Goal: Task Accomplishment & Management: Manage account settings

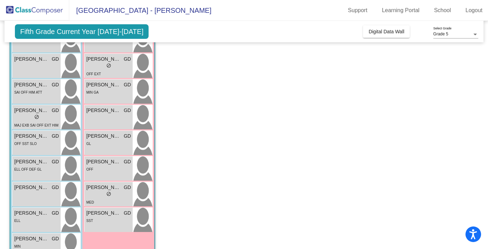
scroll to position [264, 0]
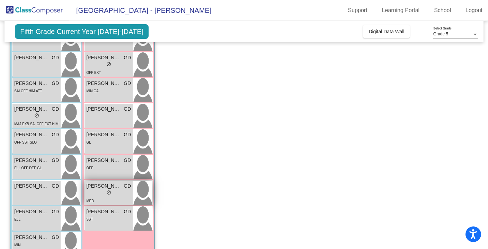
click at [114, 194] on div "lock do_not_disturb_alt" at bounding box center [108, 193] width 45 height 7
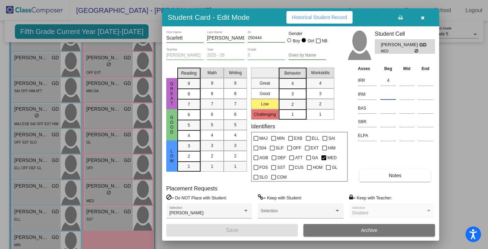
click at [388, 94] on input at bounding box center [388, 94] width 16 height 10
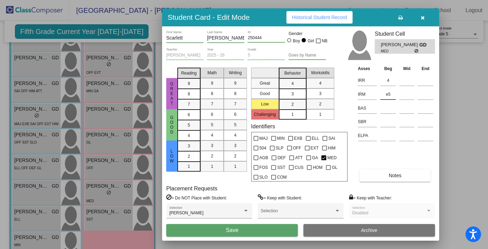
type input "e5"
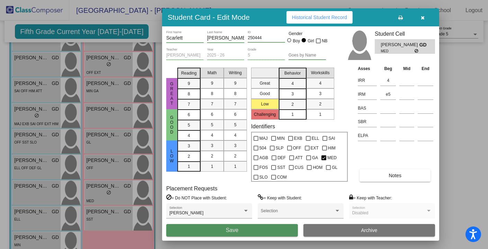
click at [280, 232] on button "Save" at bounding box center [232, 230] width 132 height 12
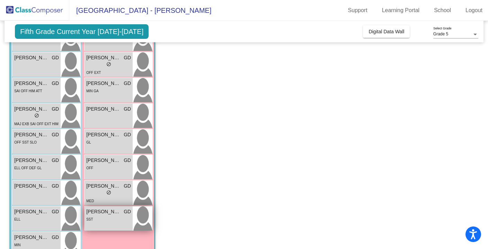
click at [116, 210] on span "[PERSON_NAME]" at bounding box center [103, 211] width 35 height 7
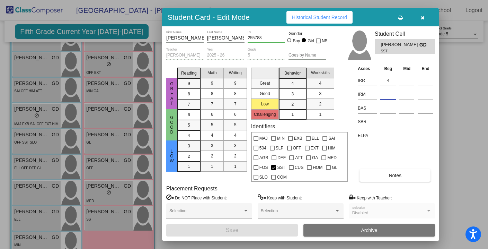
click at [390, 91] on input at bounding box center [388, 94] width 16 height 10
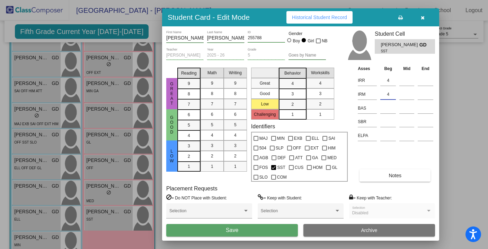
type input "4"
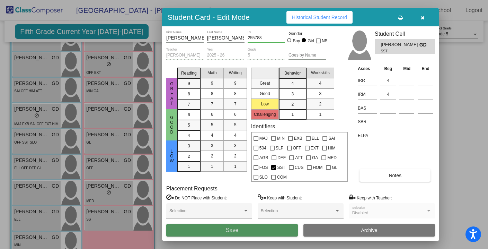
click at [271, 225] on button "Save" at bounding box center [232, 230] width 132 height 12
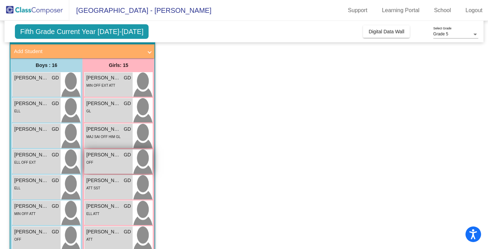
scroll to position [38, 0]
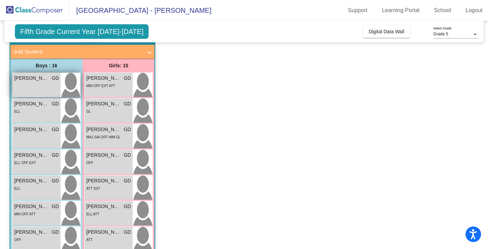
click at [42, 77] on span "[PERSON_NAME]" at bounding box center [31, 77] width 35 height 7
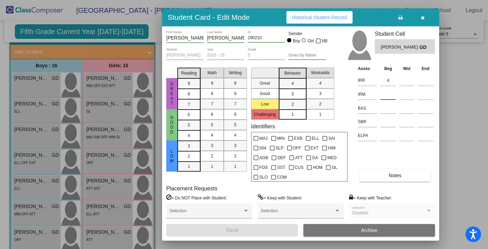
click at [386, 94] on input at bounding box center [388, 94] width 16 height 10
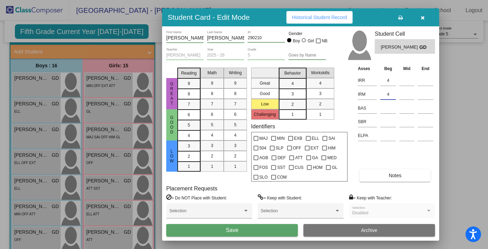
type input "4"
click at [270, 227] on button "Save" at bounding box center [232, 230] width 132 height 12
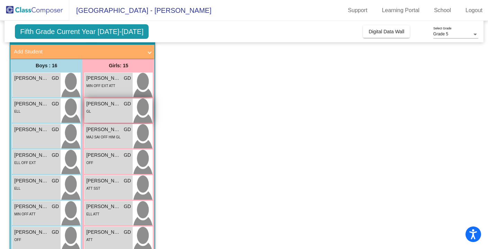
click at [112, 113] on div "GL" at bounding box center [108, 110] width 45 height 7
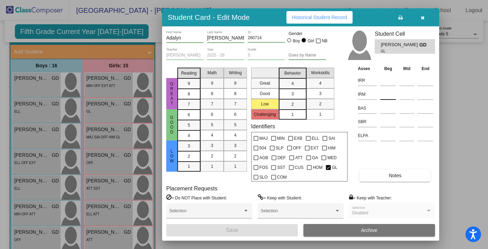
click at [390, 95] on input at bounding box center [388, 94] width 16 height 10
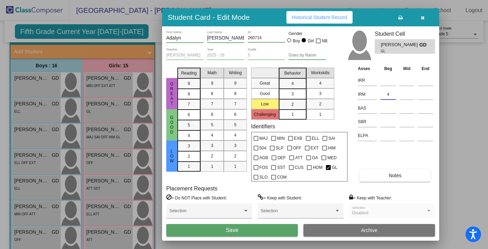
type input "4"
click at [386, 81] on input at bounding box center [388, 80] width 16 height 10
type input "4"
click at [271, 232] on button "Save" at bounding box center [232, 230] width 132 height 12
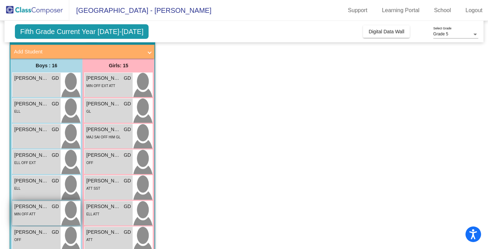
click at [44, 210] on div "MIN OFF ATT" at bounding box center [36, 213] width 45 height 7
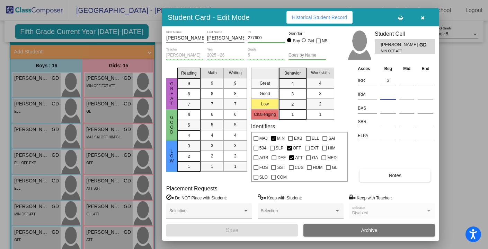
click at [392, 93] on input at bounding box center [388, 94] width 16 height 10
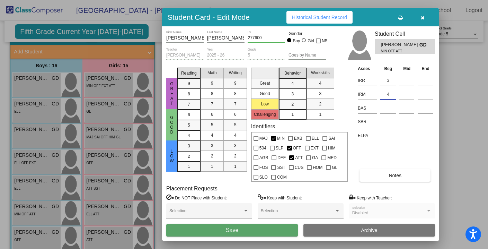
type input "4"
click at [272, 233] on button "Save" at bounding box center [232, 230] width 132 height 12
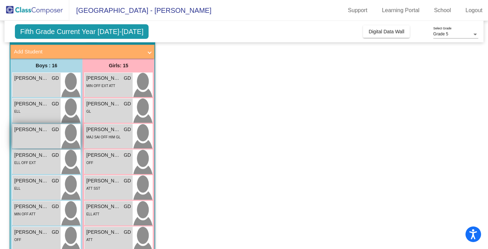
click at [57, 135] on div "[PERSON_NAME] GD lock do_not_disturb_alt" at bounding box center [36, 136] width 48 height 24
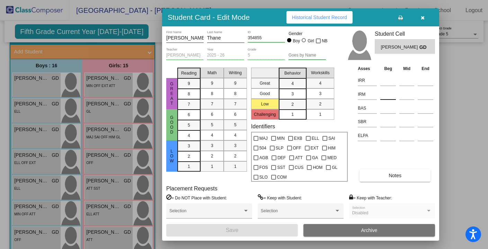
click at [387, 93] on input at bounding box center [388, 94] width 16 height 10
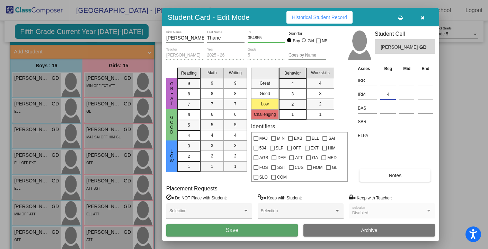
type input "4"
click at [255, 228] on button "Save" at bounding box center [232, 230] width 132 height 12
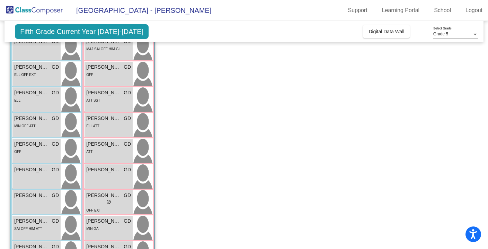
scroll to position [130, 0]
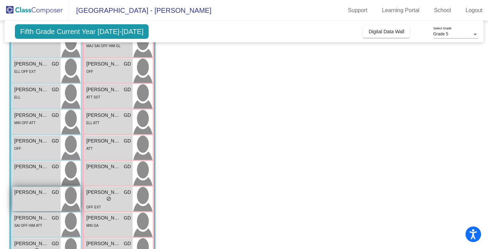
click at [32, 195] on span "[PERSON_NAME]" at bounding box center [31, 191] width 35 height 7
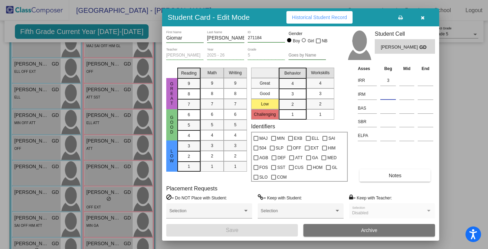
click at [388, 90] on input at bounding box center [388, 94] width 16 height 10
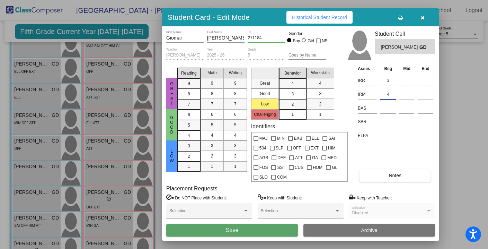
type input "4"
click at [269, 227] on button "Save" at bounding box center [232, 230] width 132 height 12
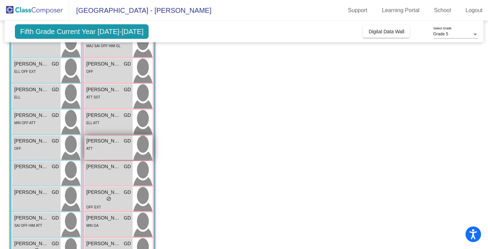
click at [109, 153] on div "[PERSON_NAME] GD lock do_not_disturb_alt ATT" at bounding box center [109, 147] width 48 height 24
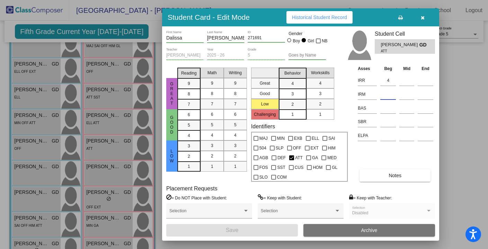
click at [387, 96] on input at bounding box center [388, 94] width 16 height 10
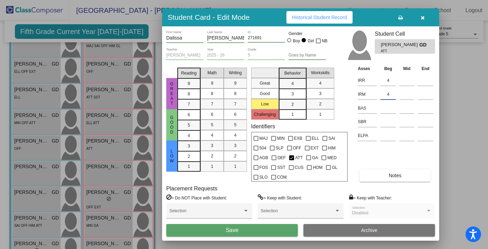
type input "4"
click at [279, 229] on button "Save" at bounding box center [232, 230] width 132 height 12
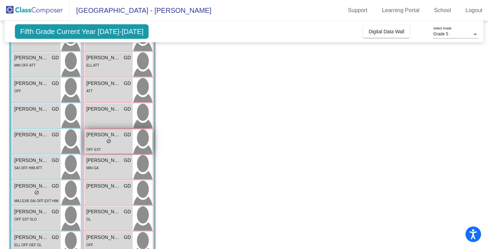
scroll to position [188, 0]
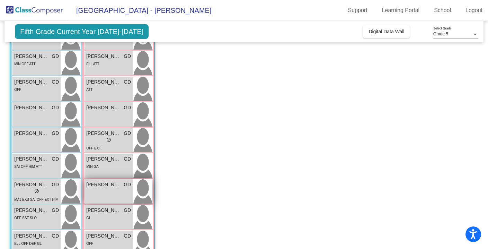
click at [118, 193] on div "[PERSON_NAME] lock do_not_disturb_alt" at bounding box center [109, 191] width 48 height 24
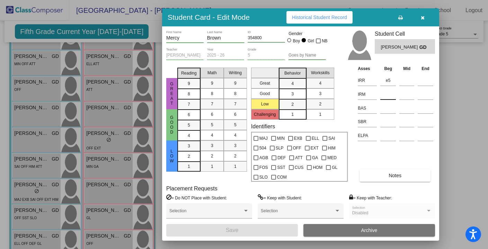
click at [386, 95] on input at bounding box center [388, 94] width 16 height 10
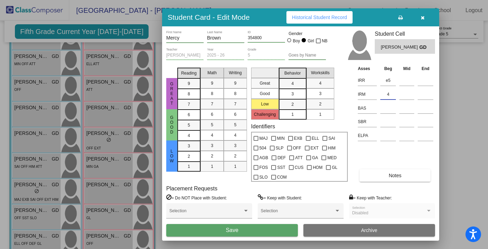
type input "4"
click at [274, 225] on button "Save" at bounding box center [232, 230] width 132 height 12
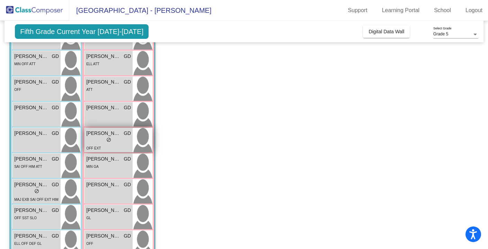
click at [111, 140] on div "lock do_not_disturb_alt" at bounding box center [108, 140] width 45 height 7
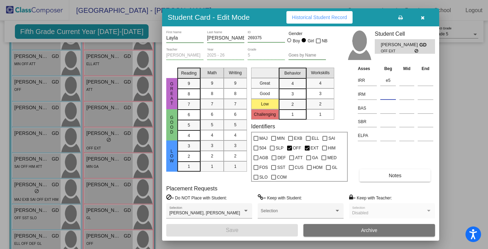
click at [390, 93] on input at bounding box center [388, 94] width 16 height 10
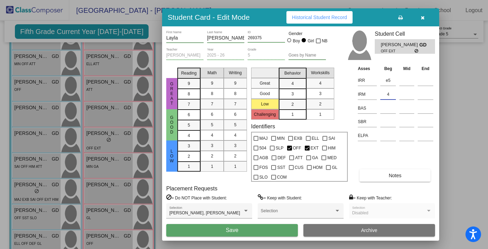
type input "4"
click at [273, 225] on button "Save" at bounding box center [232, 230] width 132 height 12
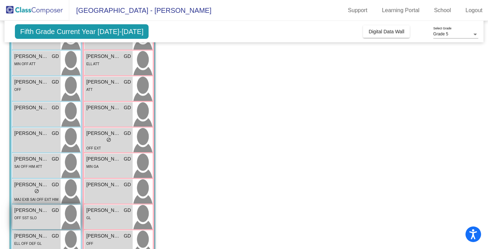
click at [40, 213] on span "[PERSON_NAME]" at bounding box center [31, 209] width 35 height 7
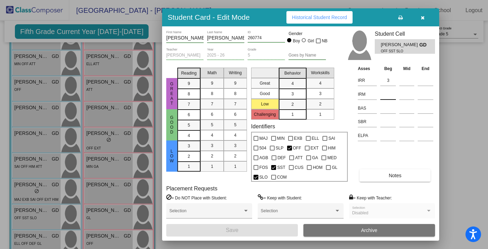
click at [386, 99] on input at bounding box center [388, 94] width 16 height 10
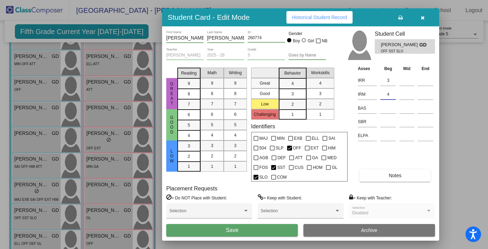
type input "4"
click at [245, 230] on button "Save" at bounding box center [232, 230] width 132 height 12
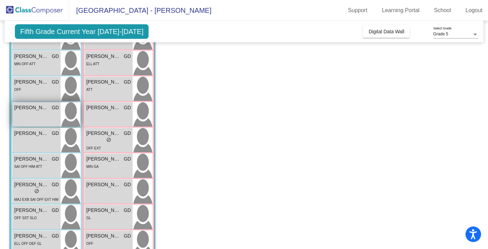
click at [53, 112] on div "[PERSON_NAME] GD lock do_not_disturb_alt" at bounding box center [36, 114] width 48 height 24
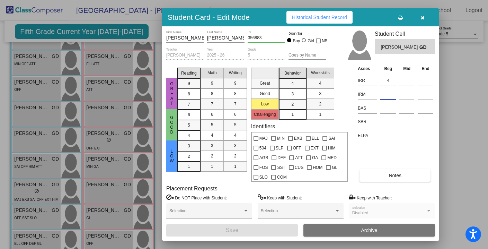
click at [390, 96] on input at bounding box center [388, 94] width 16 height 10
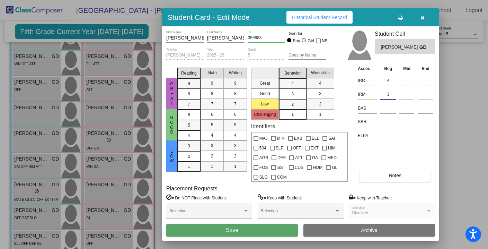
type input "3"
click at [282, 227] on button "Save" at bounding box center [232, 230] width 132 height 12
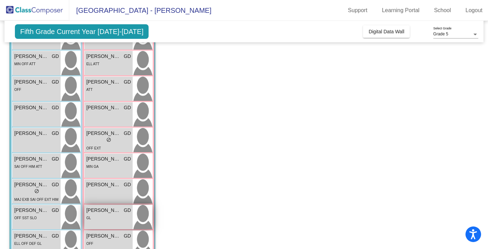
click at [112, 206] on div "[PERSON_NAME] GD lock do_not_disturb_alt GL" at bounding box center [109, 217] width 48 height 24
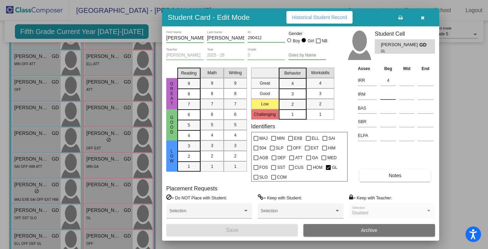
click at [388, 94] on input at bounding box center [388, 94] width 16 height 10
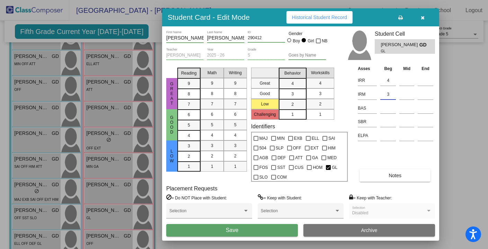
type input "3"
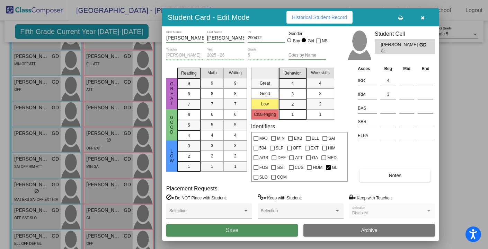
click at [284, 229] on button "Save" at bounding box center [232, 230] width 132 height 12
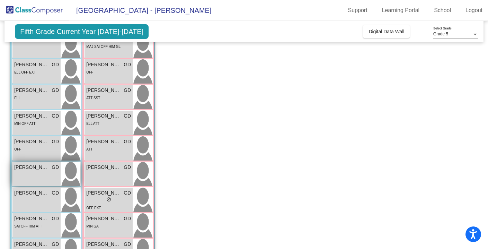
scroll to position [125, 0]
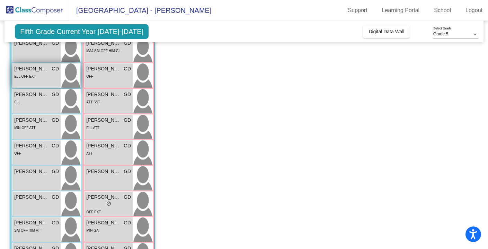
click at [45, 85] on div "[PERSON_NAME] GD lock do_not_disturb_alt ELL OFF EXT" at bounding box center [36, 75] width 48 height 24
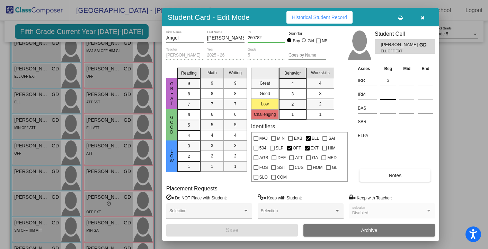
click at [389, 88] on div at bounding box center [388, 93] width 16 height 12
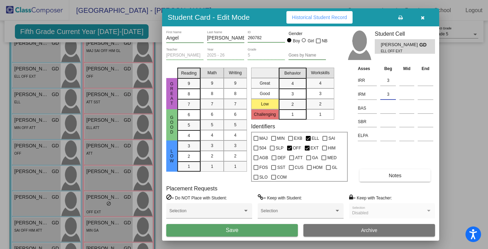
type input "3"
click at [275, 228] on button "Save" at bounding box center [232, 230] width 132 height 12
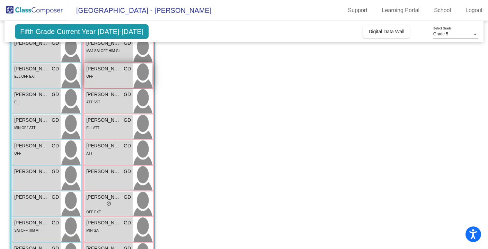
click at [117, 80] on div "[PERSON_NAME] lock do_not_disturb_alt OFF" at bounding box center [109, 75] width 48 height 24
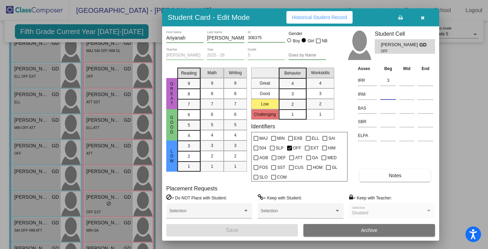
click at [390, 91] on input at bounding box center [388, 94] width 16 height 10
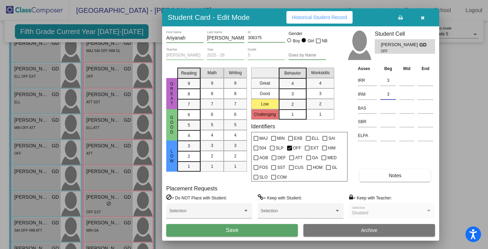
type input "3"
click at [261, 230] on button "Save" at bounding box center [232, 230] width 132 height 12
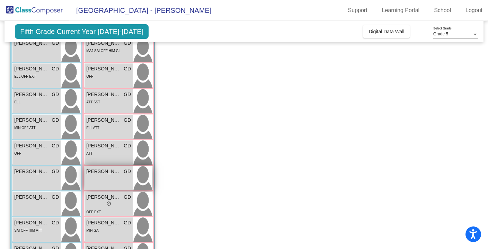
click at [128, 175] on div "[PERSON_NAME] GD lock do_not_disturb_alt" at bounding box center [109, 178] width 48 height 24
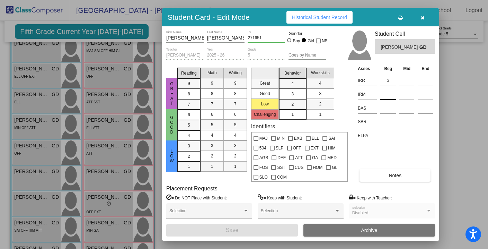
click at [388, 97] on input at bounding box center [388, 94] width 16 height 10
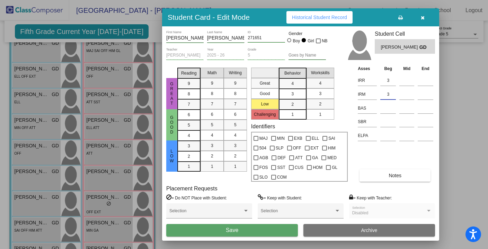
type input "3"
click at [270, 229] on button "Save" at bounding box center [232, 230] width 132 height 12
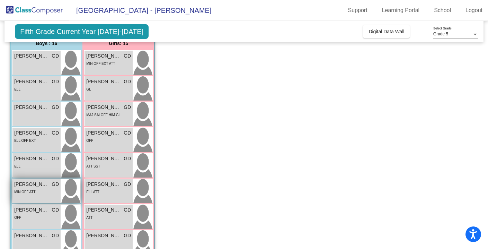
scroll to position [71, 0]
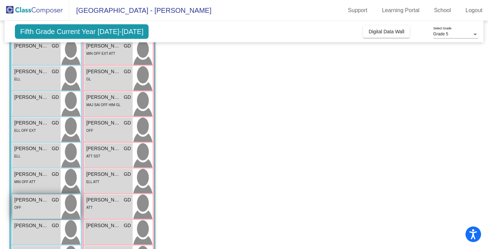
click at [33, 203] on div "OFF" at bounding box center [36, 206] width 45 height 7
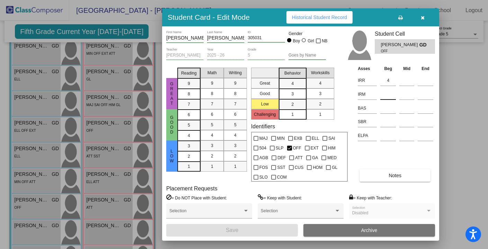
click at [385, 92] on input at bounding box center [388, 94] width 16 height 10
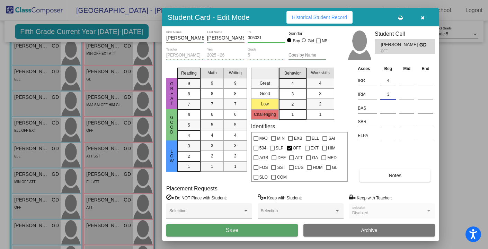
type input "3"
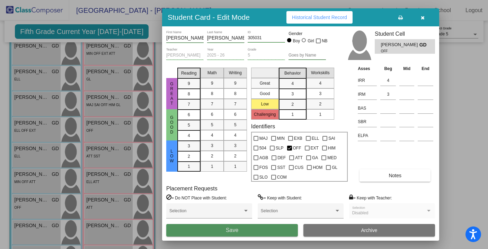
click at [274, 235] on button "Save" at bounding box center [232, 230] width 132 height 12
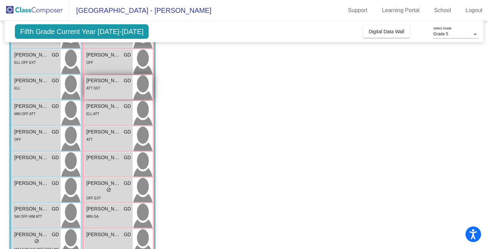
scroll to position [146, 0]
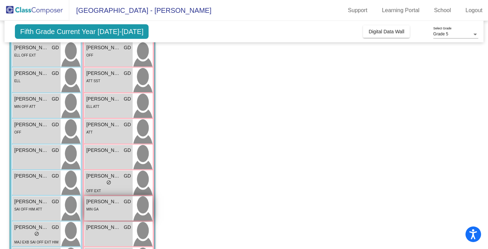
click at [117, 199] on span "[PERSON_NAME]" at bounding box center [103, 201] width 35 height 7
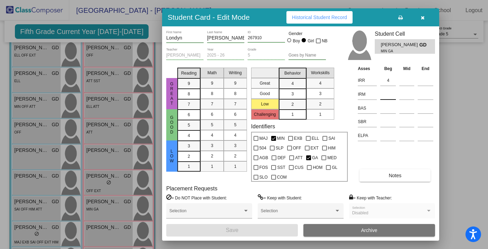
click at [387, 93] on input at bounding box center [388, 94] width 16 height 10
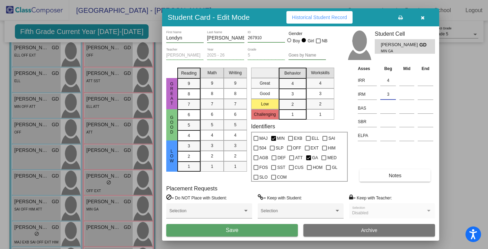
type input "3"
click at [277, 228] on button "Save" at bounding box center [232, 230] width 132 height 12
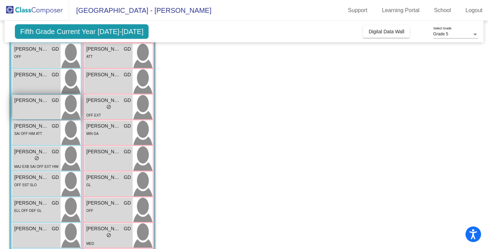
scroll to position [240, 0]
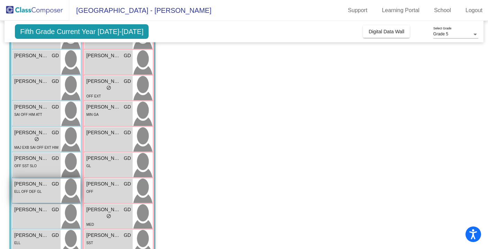
click at [41, 189] on div "ELL OFF DEF GL" at bounding box center [27, 190] width 27 height 7
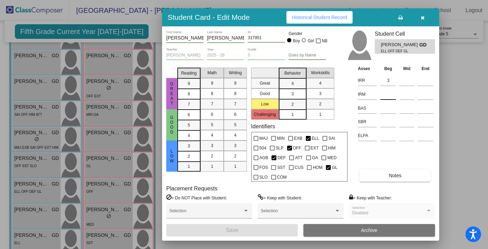
click at [387, 95] on input at bounding box center [388, 94] width 16 height 10
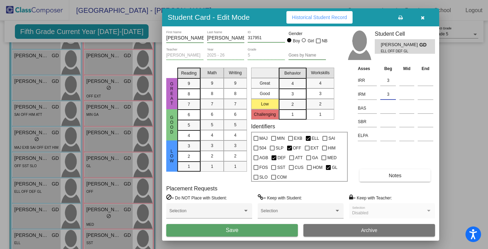
type input "3"
click at [255, 229] on button "Save" at bounding box center [232, 230] width 132 height 12
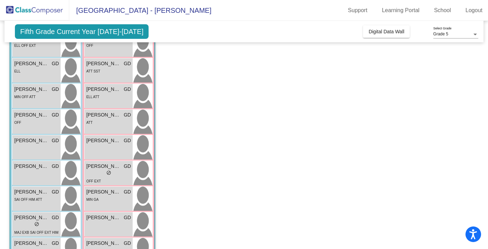
scroll to position [154, 0]
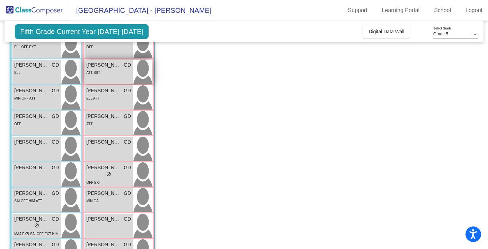
click at [115, 66] on span "[PERSON_NAME]" at bounding box center [103, 64] width 35 height 7
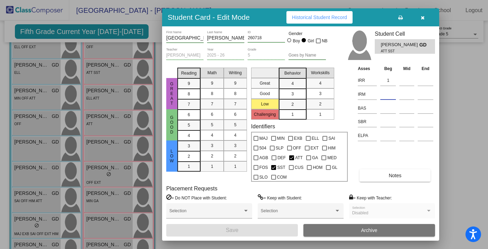
click at [390, 95] on input at bounding box center [388, 94] width 16 height 10
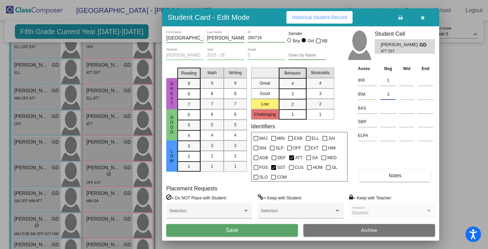
type input "3"
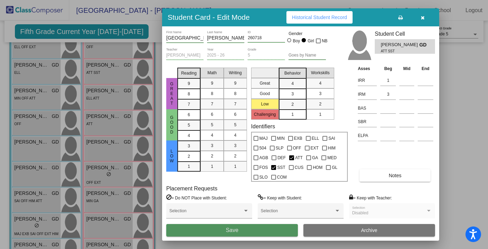
click at [267, 227] on button "Save" at bounding box center [232, 230] width 132 height 12
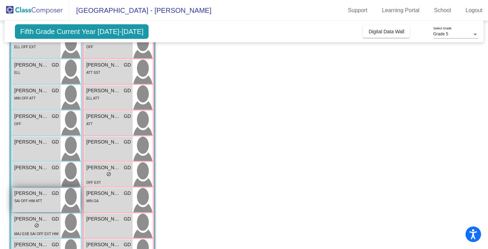
scroll to position [283, 0]
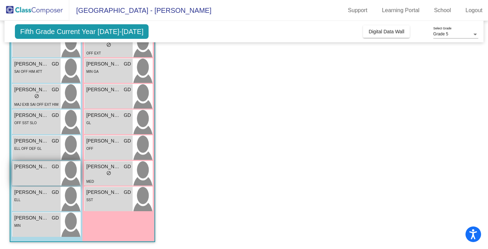
click at [30, 173] on div "[PERSON_NAME] GD lock do_not_disturb_alt" at bounding box center [36, 173] width 48 height 24
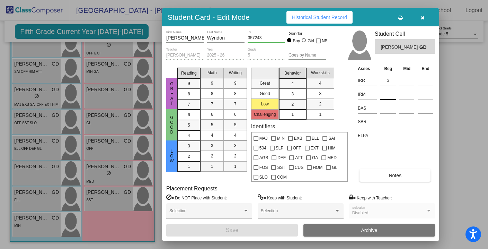
click at [387, 97] on input at bounding box center [388, 94] width 16 height 10
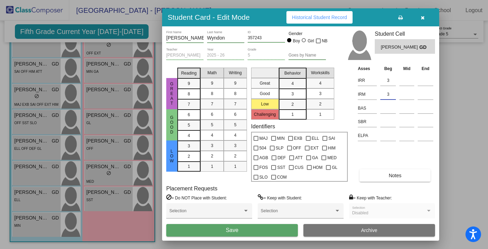
type input "3"
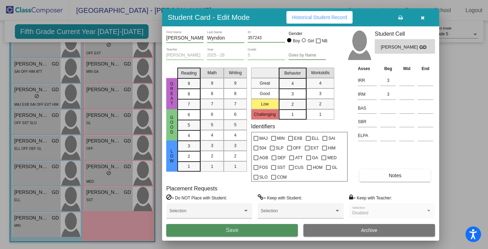
click at [265, 231] on button "Save" at bounding box center [232, 230] width 132 height 12
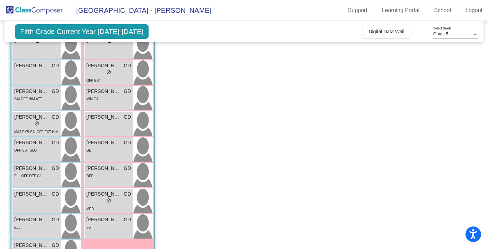
scroll to position [258, 0]
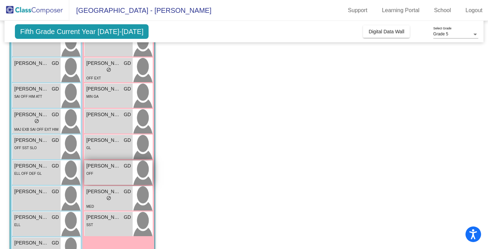
click at [117, 169] on span "[PERSON_NAME]" at bounding box center [103, 165] width 35 height 7
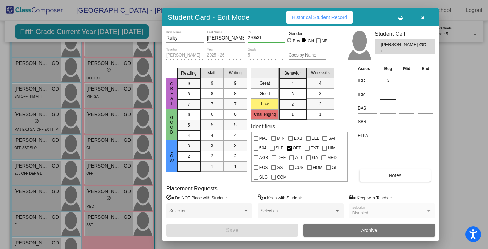
click at [387, 92] on input at bounding box center [388, 94] width 16 height 10
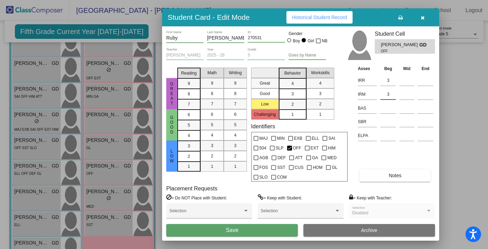
type input "3"
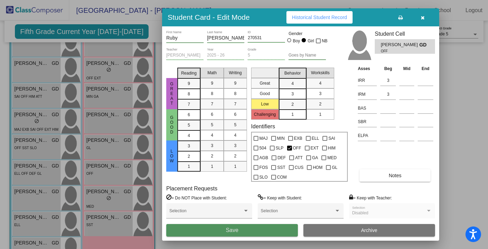
click at [252, 229] on button "Save" at bounding box center [232, 230] width 132 height 12
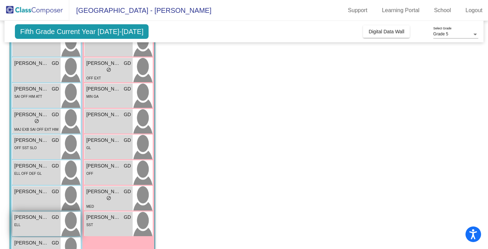
click at [43, 221] on div "ELL" at bounding box center [36, 224] width 45 height 7
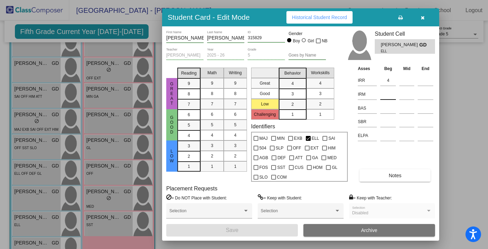
click at [388, 97] on input at bounding box center [388, 94] width 16 height 10
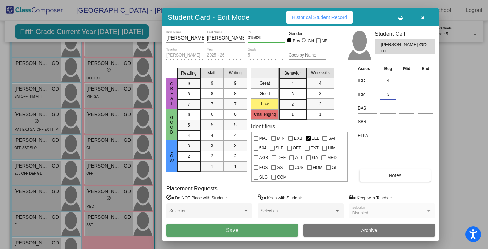
type input "3"
click at [271, 232] on button "Save" at bounding box center [232, 230] width 132 height 12
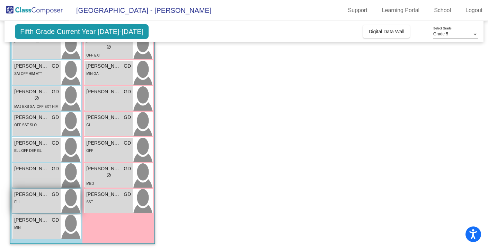
scroll to position [283, 0]
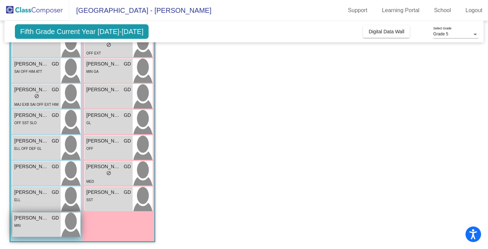
click at [28, 225] on div "MIN" at bounding box center [36, 224] width 45 height 7
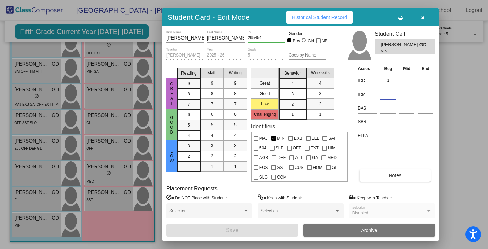
click at [391, 96] on input at bounding box center [388, 94] width 16 height 10
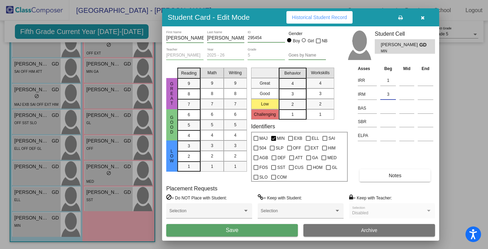
type input "3"
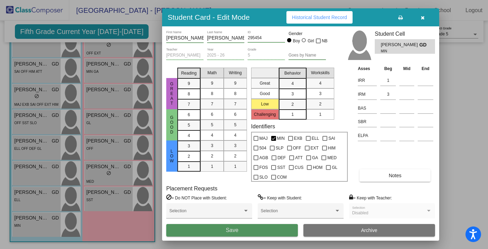
click at [261, 231] on button "Save" at bounding box center [232, 230] width 132 height 12
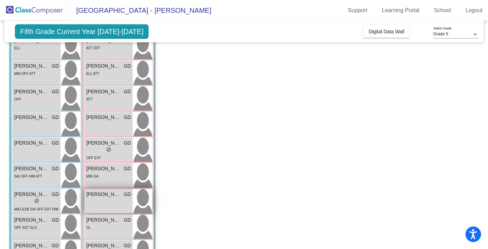
scroll to position [0, 0]
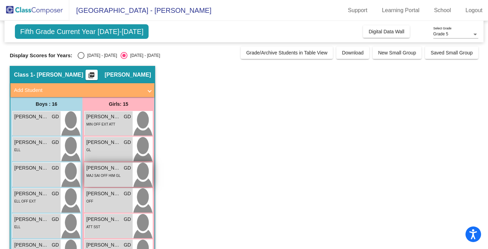
click at [113, 172] on div "MAJ SAI OFF HIM GL" at bounding box center [103, 174] width 34 height 7
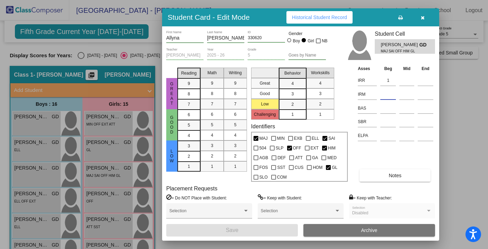
click at [386, 97] on input at bounding box center [388, 94] width 16 height 10
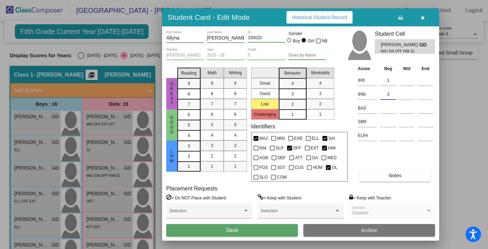
type input "3"
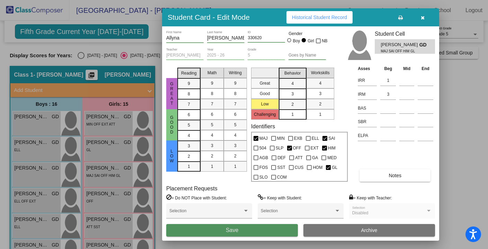
click at [266, 225] on button "Save" at bounding box center [232, 230] width 132 height 12
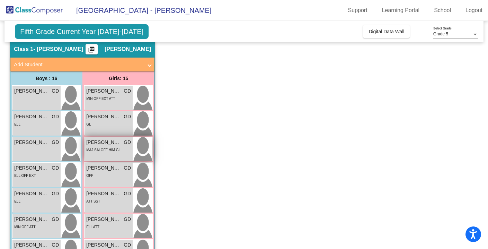
scroll to position [40, 0]
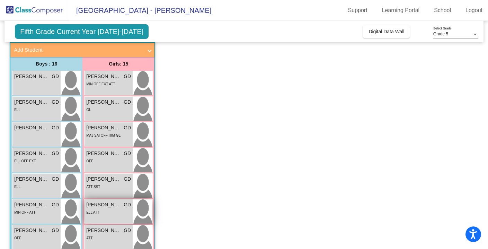
click at [108, 208] on span "[PERSON_NAME]" at bounding box center [103, 204] width 35 height 7
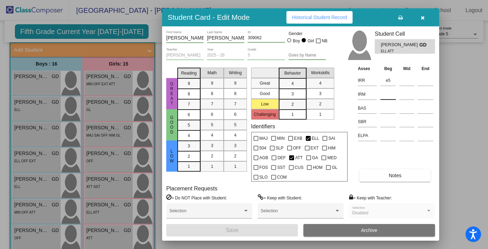
click at [388, 95] on input at bounding box center [388, 94] width 16 height 10
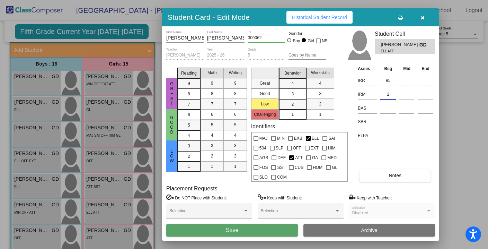
type input "2"
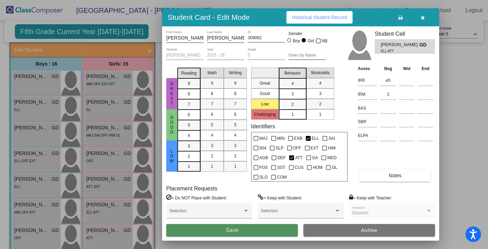
click at [261, 229] on button "Save" at bounding box center [232, 230] width 132 height 12
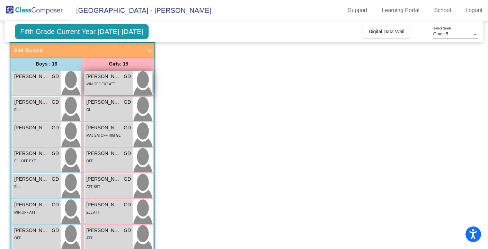
click at [116, 79] on span "[PERSON_NAME]" at bounding box center [103, 76] width 35 height 7
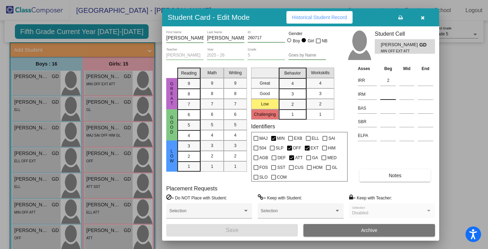
click at [386, 93] on input at bounding box center [388, 94] width 16 height 10
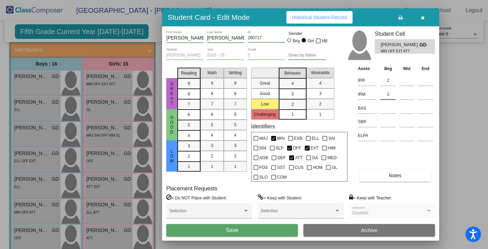
type input "2"
click at [264, 229] on button "Save" at bounding box center [232, 230] width 132 height 12
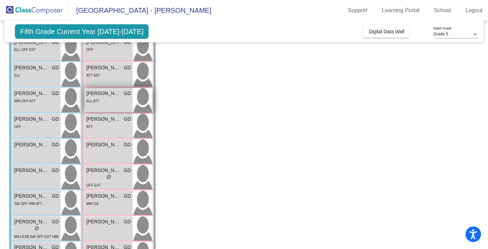
scroll to position [155, 0]
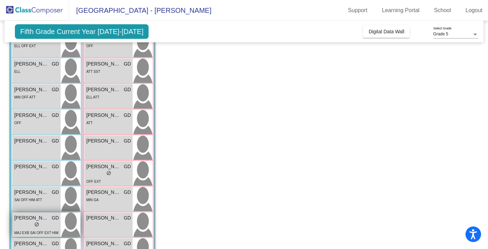
click at [26, 221] on div "lock do_not_disturb_alt" at bounding box center [36, 224] width 45 height 7
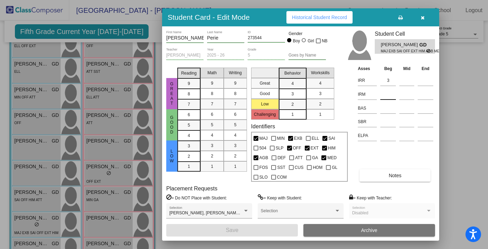
click at [388, 93] on input at bounding box center [388, 94] width 16 height 10
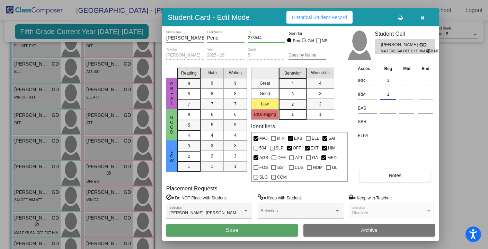
type input "1"
click at [262, 227] on button "Save" at bounding box center [232, 230] width 132 height 12
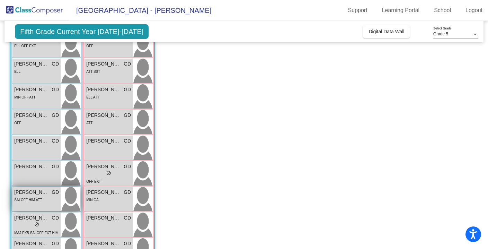
click at [35, 200] on span "SAI OFF HIM ATT" at bounding box center [28, 200] width 28 height 4
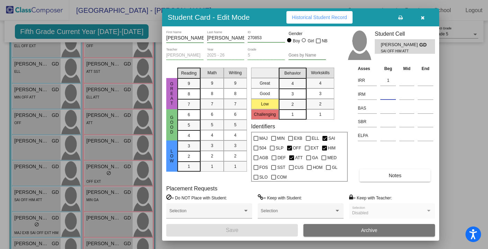
click at [392, 94] on input at bounding box center [388, 94] width 16 height 10
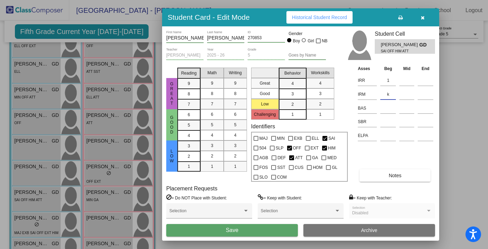
type input "k"
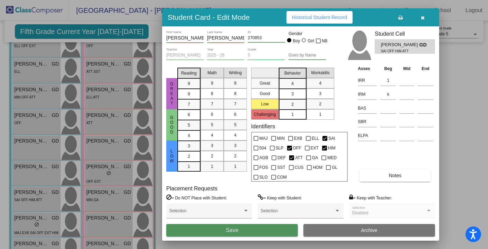
click at [240, 229] on button "Save" at bounding box center [232, 230] width 132 height 12
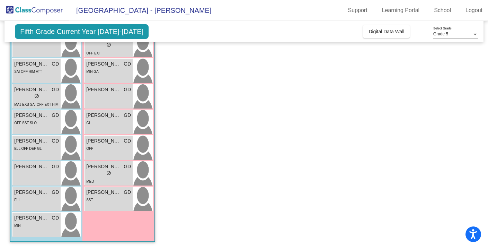
scroll to position [0, 0]
click at [314, 89] on app-classroom "Class 1 - [PERSON_NAME] picture_as_pdf [PERSON_NAME] Add Student First Name Las…" at bounding box center [244, 15] width 469 height 466
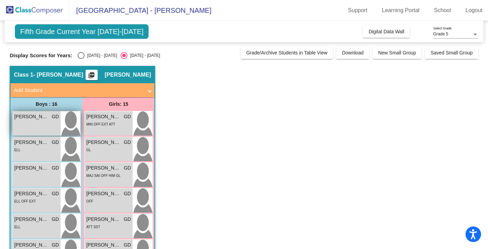
click at [35, 122] on div "[PERSON_NAME] GD lock do_not_disturb_alt" at bounding box center [36, 123] width 48 height 24
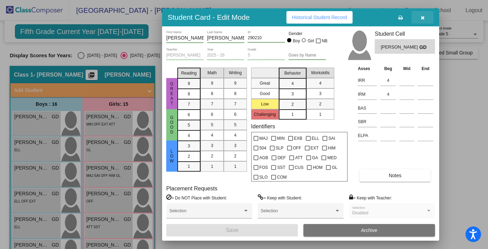
click at [423, 20] on icon "button" at bounding box center [423, 17] width 4 height 5
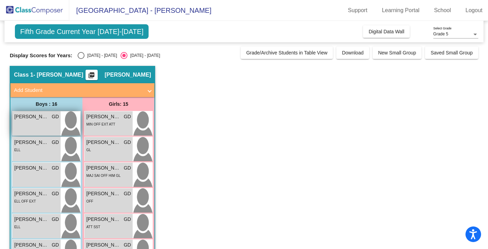
click at [46, 121] on div "[PERSON_NAME] GD lock do_not_disturb_alt" at bounding box center [36, 123] width 48 height 24
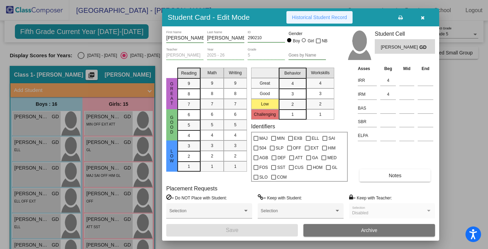
click at [339, 17] on span "Historical Student Record" at bounding box center [319, 18] width 55 height 6
click at [422, 18] on icon "button" at bounding box center [423, 17] width 4 height 5
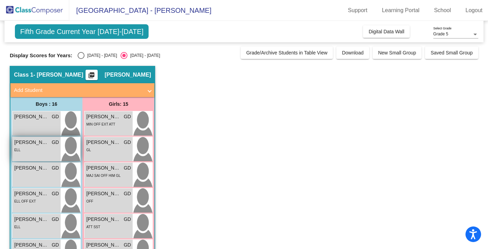
click at [39, 148] on div "ELL" at bounding box center [36, 149] width 45 height 7
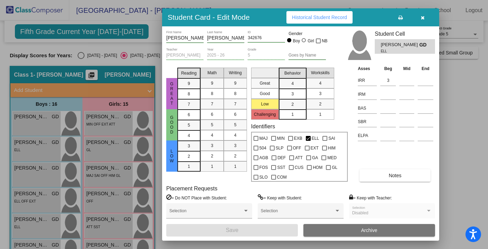
click at [307, 19] on span "Historical Student Record" at bounding box center [319, 18] width 55 height 6
click at [422, 17] on icon "button" at bounding box center [423, 17] width 4 height 5
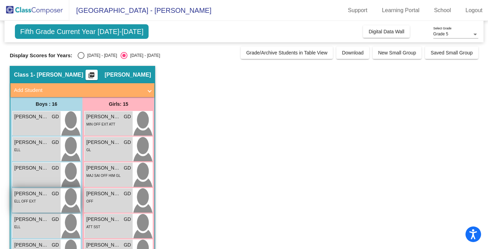
click at [36, 194] on span "[PERSON_NAME]" at bounding box center [31, 193] width 35 height 7
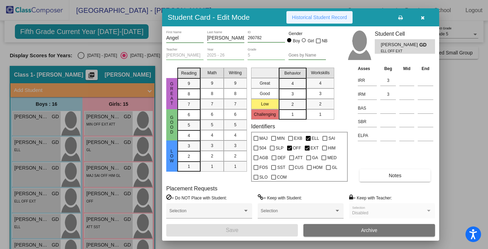
click at [330, 22] on button "Historical Student Record" at bounding box center [320, 17] width 66 height 12
click at [422, 18] on icon "button" at bounding box center [423, 17] width 4 height 5
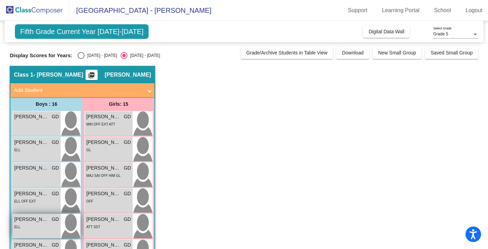
click at [28, 225] on div "ELL" at bounding box center [36, 226] width 45 height 7
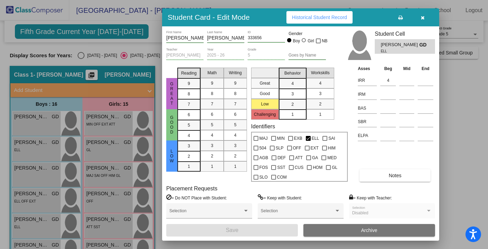
click at [311, 16] on span "Historical Student Record" at bounding box center [319, 18] width 55 height 6
click at [384, 95] on input at bounding box center [388, 94] width 16 height 10
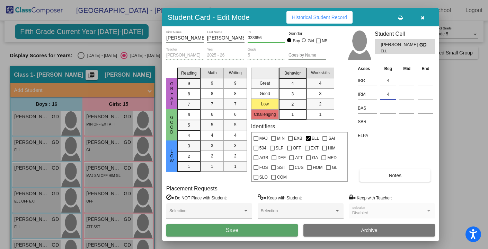
type input "4"
click at [237, 230] on span "Save" at bounding box center [232, 230] width 12 height 6
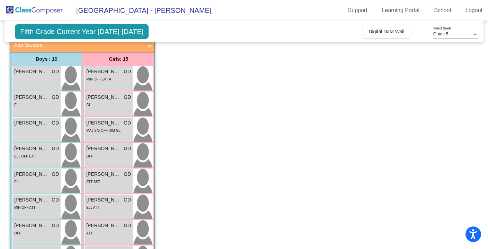
scroll to position [46, 0]
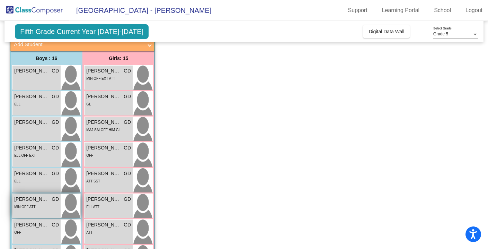
click at [36, 200] on span "[PERSON_NAME]" at bounding box center [31, 198] width 35 height 7
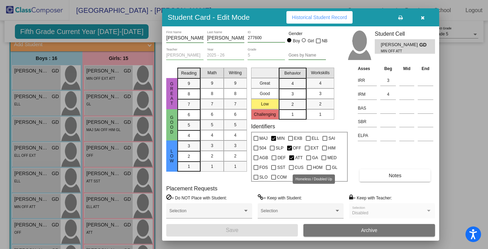
scroll to position [0, 0]
click at [319, 17] on span "Historical Student Record" at bounding box center [319, 18] width 55 height 6
click at [425, 20] on button "button" at bounding box center [423, 17] width 22 height 12
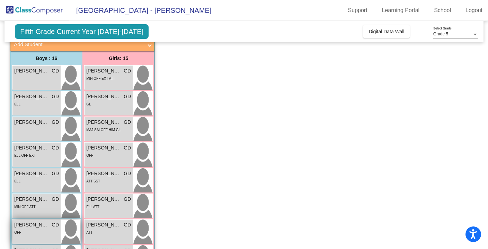
click at [34, 238] on div "[PERSON_NAME] GD lock do_not_disturb_alt OFF" at bounding box center [36, 231] width 48 height 24
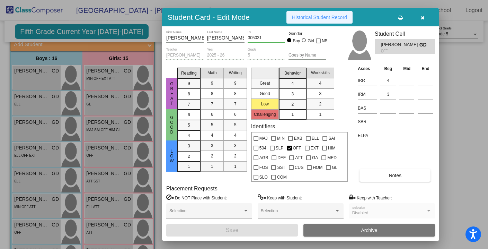
click at [306, 18] on span "Historical Student Record" at bounding box center [319, 18] width 55 height 6
click at [424, 17] on icon "button" at bounding box center [423, 17] width 4 height 5
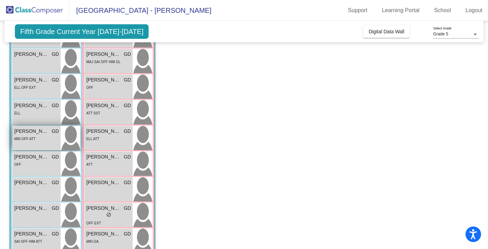
scroll to position [126, 0]
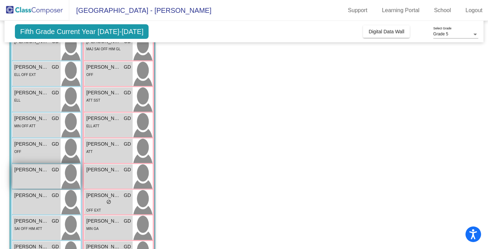
click at [28, 174] on div "[PERSON_NAME] GD lock do_not_disturb_alt" at bounding box center [36, 176] width 48 height 24
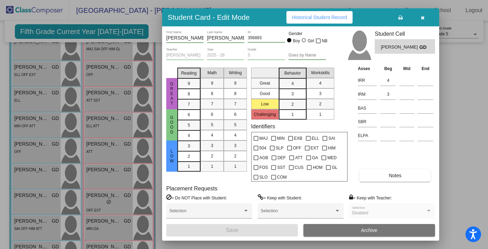
click at [421, 18] on icon "button" at bounding box center [423, 17] width 4 height 5
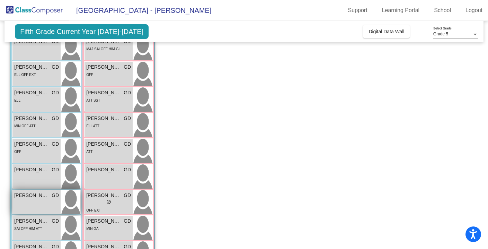
click at [36, 200] on div "[PERSON_NAME] GD lock do_not_disturb_alt" at bounding box center [36, 202] width 48 height 24
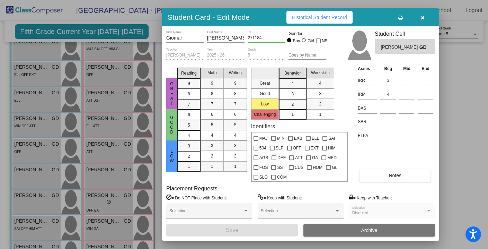
click at [319, 15] on span "Historical Student Record" at bounding box center [319, 18] width 55 height 6
click at [421, 18] on icon "button" at bounding box center [423, 17] width 4 height 5
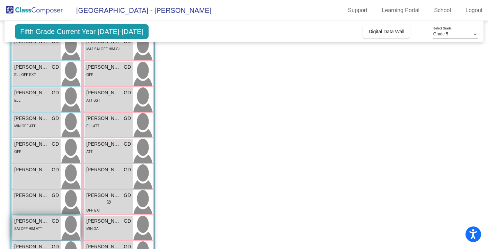
click at [40, 232] on div "[PERSON_NAME] [PERSON_NAME] lock do_not_disturb_alt SAI OFF HIM ATT" at bounding box center [36, 227] width 48 height 24
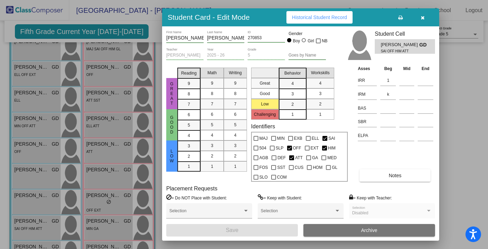
click at [325, 21] on button "Historical Student Record" at bounding box center [320, 17] width 66 height 12
click at [423, 16] on icon "button" at bounding box center [423, 17] width 4 height 5
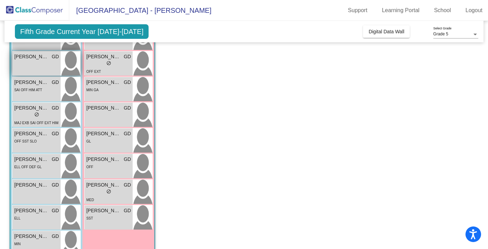
scroll to position [267, 0]
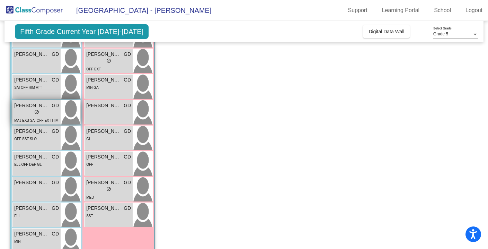
click at [32, 110] on div "lock do_not_disturb_alt" at bounding box center [36, 112] width 45 height 7
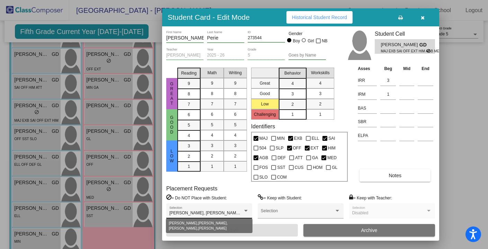
click at [248, 210] on div at bounding box center [245, 211] width 3 height 2
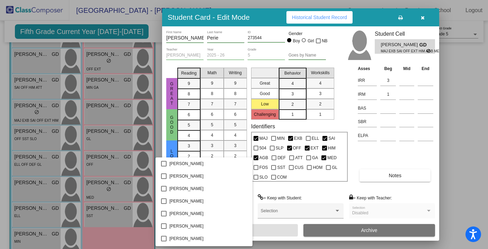
scroll to position [289, 0]
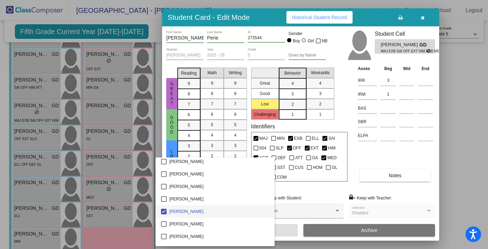
click at [351, 177] on div at bounding box center [244, 124] width 488 height 249
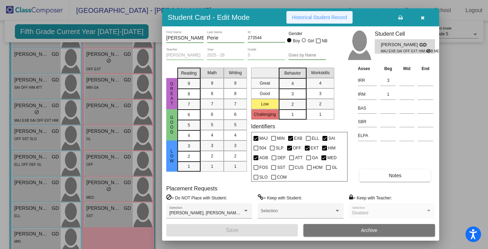
click at [323, 18] on button "Historical Student Record" at bounding box center [320, 17] width 66 height 12
click at [422, 16] on icon "button" at bounding box center [423, 17] width 4 height 5
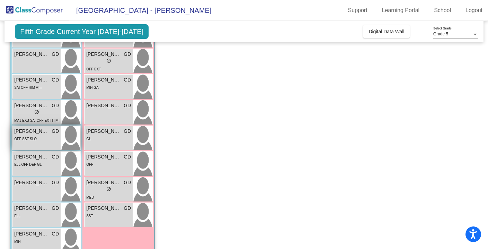
click at [31, 135] on div "OFF SST SLO" at bounding box center [25, 138] width 23 height 7
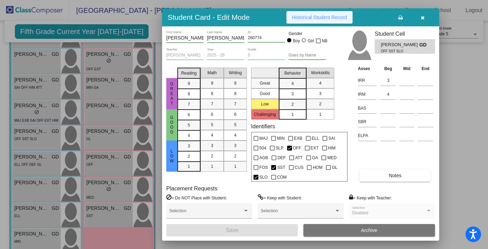
click at [314, 18] on span "Historical Student Record" at bounding box center [319, 18] width 55 height 6
click at [336, 15] on span "Historical Student Record" at bounding box center [319, 18] width 55 height 6
click at [424, 16] on icon "button" at bounding box center [423, 17] width 4 height 5
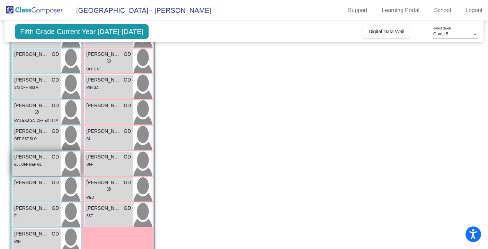
click at [26, 159] on span "[PERSON_NAME]" at bounding box center [31, 156] width 35 height 7
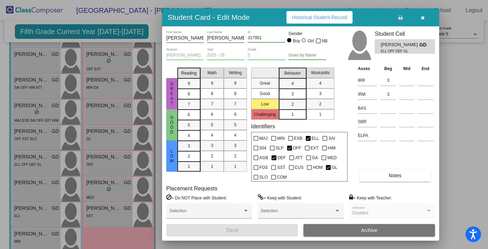
click at [301, 16] on span "Historical Student Record" at bounding box center [319, 18] width 55 height 6
click at [423, 19] on icon "button" at bounding box center [423, 17] width 4 height 5
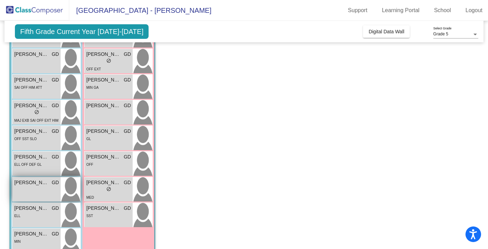
click at [39, 185] on span "[PERSON_NAME]" at bounding box center [31, 182] width 35 height 7
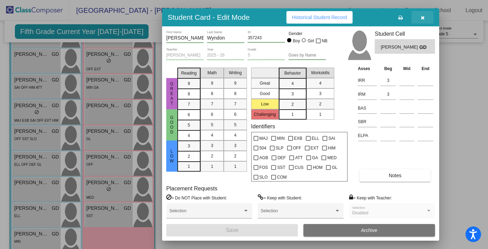
click at [424, 18] on button "button" at bounding box center [423, 17] width 22 height 12
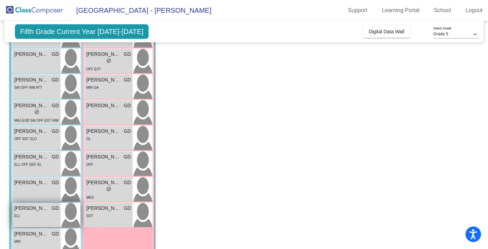
click at [35, 215] on div "ELL" at bounding box center [36, 215] width 45 height 7
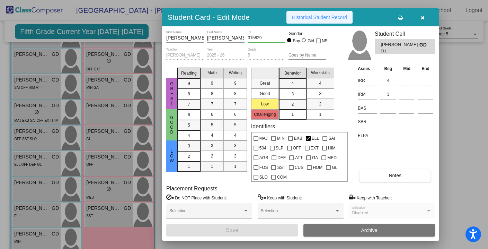
click at [328, 19] on span "Historical Student Record" at bounding box center [319, 18] width 55 height 6
click at [423, 18] on icon "button" at bounding box center [423, 17] width 4 height 5
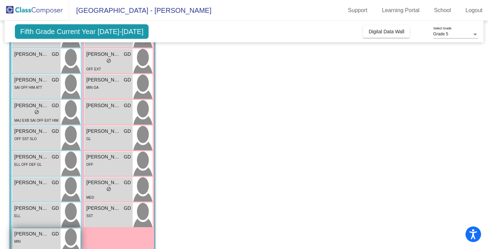
click at [37, 237] on span "[PERSON_NAME]" at bounding box center [31, 233] width 35 height 7
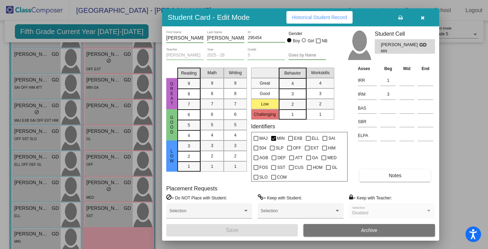
click at [323, 15] on span "Historical Student Record" at bounding box center [319, 18] width 55 height 6
click at [422, 17] on icon "button" at bounding box center [423, 17] width 4 height 5
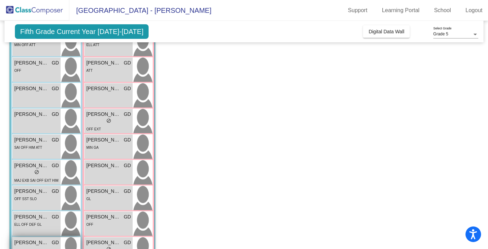
scroll to position [0, 0]
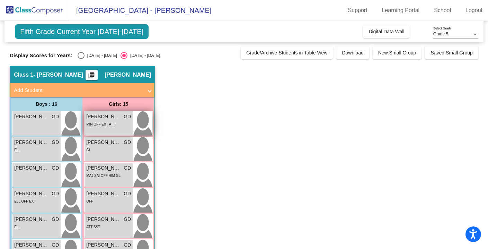
click at [105, 123] on span "MIN OFF EXT ATT" at bounding box center [100, 124] width 29 height 4
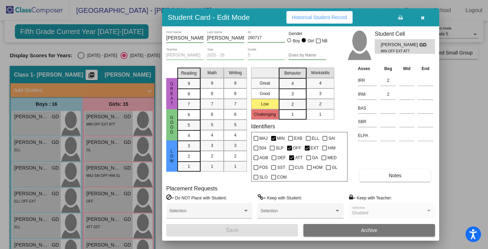
click at [322, 20] on button "Historical Student Record" at bounding box center [320, 17] width 66 height 12
click at [424, 16] on button "button" at bounding box center [423, 17] width 22 height 12
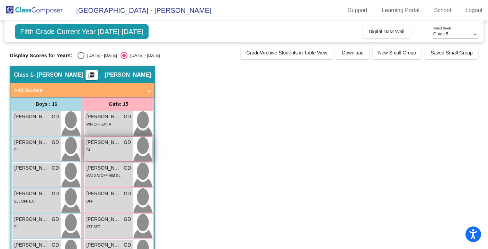
click at [106, 148] on div "GL" at bounding box center [108, 149] width 45 height 7
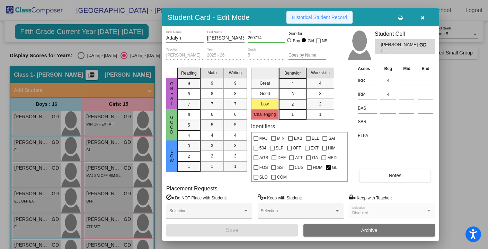
click at [307, 19] on span "Historical Student Record" at bounding box center [319, 18] width 55 height 6
click at [424, 20] on icon "button" at bounding box center [423, 17] width 4 height 5
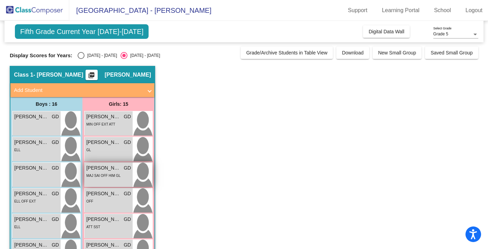
click at [103, 178] on div "MAJ SAI OFF HIM GL" at bounding box center [103, 174] width 34 height 7
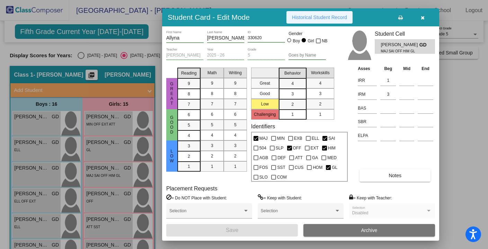
click at [327, 16] on span "Historical Student Record" at bounding box center [319, 18] width 55 height 6
click at [425, 20] on button "button" at bounding box center [423, 17] width 22 height 12
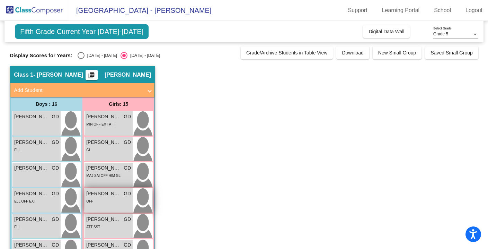
click at [99, 203] on div "OFF" at bounding box center [108, 200] width 45 height 7
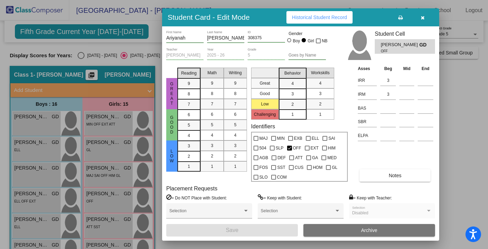
click at [322, 12] on button "Historical Student Record" at bounding box center [320, 17] width 66 height 12
click at [423, 17] on icon "button" at bounding box center [423, 17] width 4 height 5
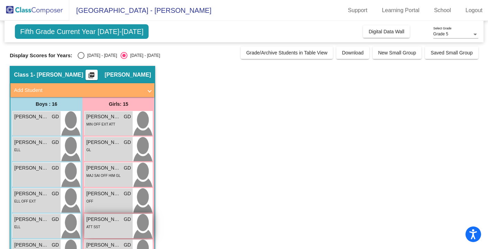
click at [97, 236] on div "[PERSON_NAME] lock do_not_disturb_alt ATT SST" at bounding box center [109, 226] width 48 height 24
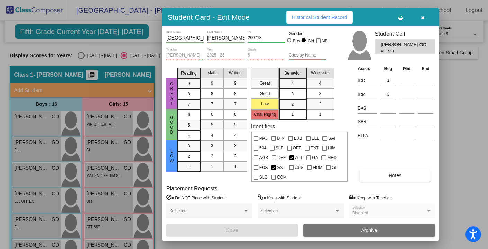
click at [303, 18] on span "Historical Student Record" at bounding box center [319, 18] width 55 height 6
click at [425, 16] on button "button" at bounding box center [423, 17] width 22 height 12
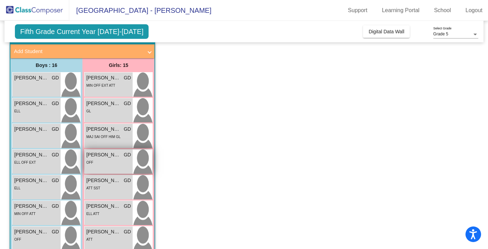
scroll to position [39, 0]
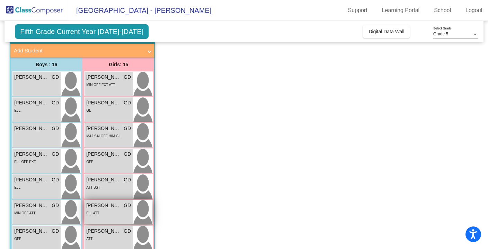
click at [106, 211] on div "ELL ATT" at bounding box center [108, 212] width 45 height 7
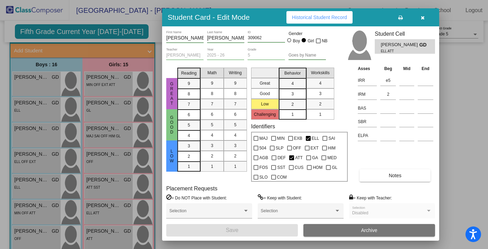
click at [316, 20] on button "Historical Student Record" at bounding box center [320, 17] width 66 height 12
click at [423, 17] on icon "button" at bounding box center [423, 17] width 4 height 5
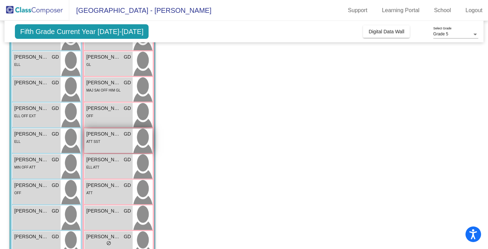
scroll to position [89, 0]
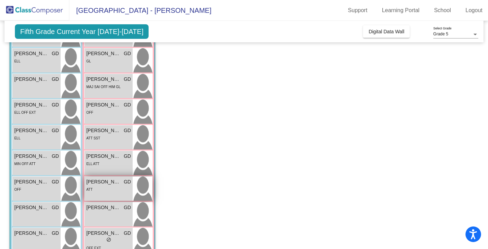
click at [109, 187] on div "ATT" at bounding box center [108, 188] width 45 height 7
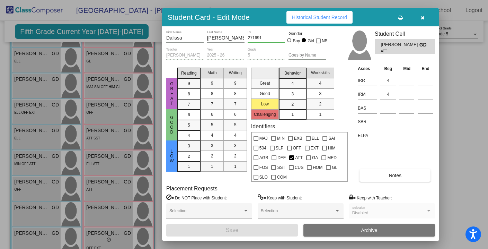
click at [324, 17] on span "Historical Student Record" at bounding box center [319, 18] width 55 height 6
click at [422, 15] on span "button" at bounding box center [423, 18] width 4 height 6
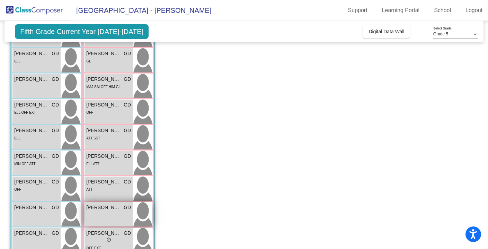
click at [103, 223] on div "[PERSON_NAME] GD lock do_not_disturb_alt" at bounding box center [109, 214] width 48 height 24
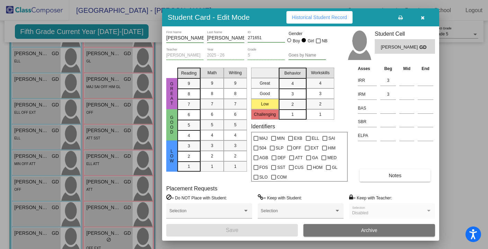
scroll to position [0, 0]
click at [322, 20] on button "Historical Student Record" at bounding box center [320, 17] width 66 height 12
click at [425, 19] on button "button" at bounding box center [423, 17] width 22 height 12
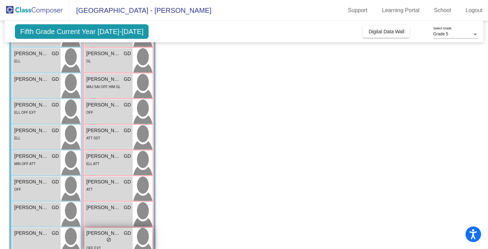
click at [107, 230] on span "[PERSON_NAME]" at bounding box center [103, 232] width 35 height 7
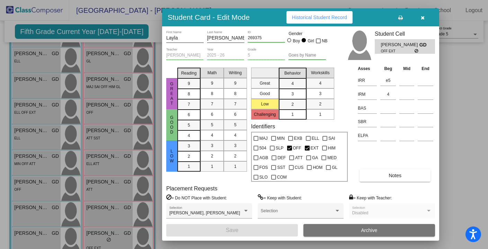
click at [323, 16] on span "Historical Student Record" at bounding box center [319, 18] width 55 height 6
click at [421, 18] on icon "button" at bounding box center [423, 17] width 4 height 5
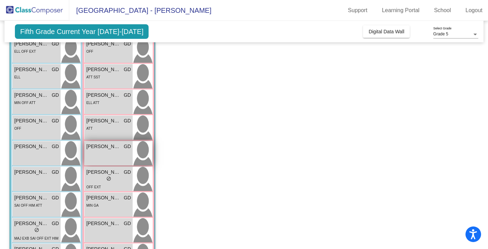
scroll to position [158, 0]
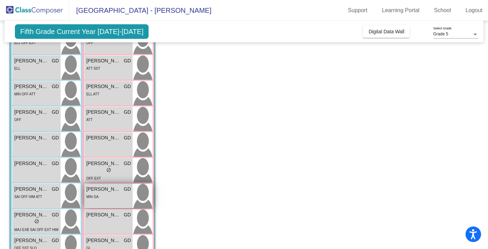
click at [106, 196] on div "MIN GA" at bounding box center [108, 196] width 45 height 7
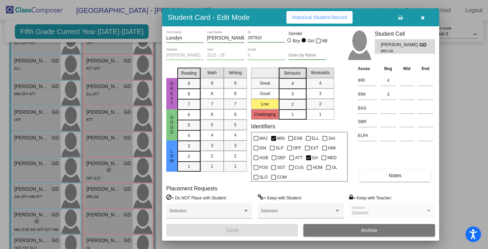
click at [316, 17] on span "Historical Student Record" at bounding box center [319, 18] width 55 height 6
click at [426, 16] on button "button" at bounding box center [423, 17] width 22 height 12
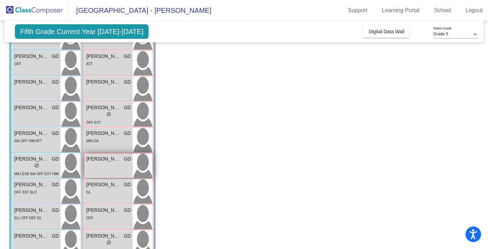
scroll to position [218, 0]
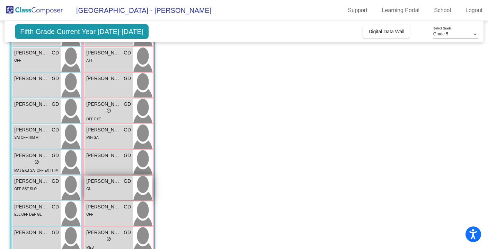
click at [104, 180] on span "[PERSON_NAME]" at bounding box center [103, 180] width 35 height 7
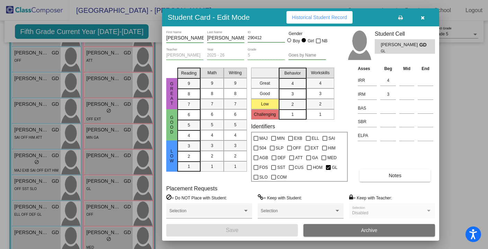
click at [327, 17] on span "Historical Student Record" at bounding box center [319, 18] width 55 height 6
click at [422, 19] on icon "button" at bounding box center [423, 17] width 4 height 5
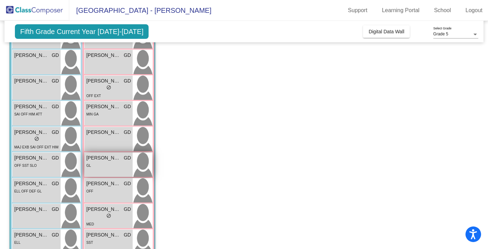
scroll to position [244, 0]
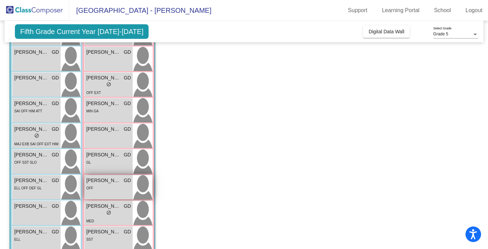
click at [109, 187] on div "OFF" at bounding box center [108, 187] width 45 height 7
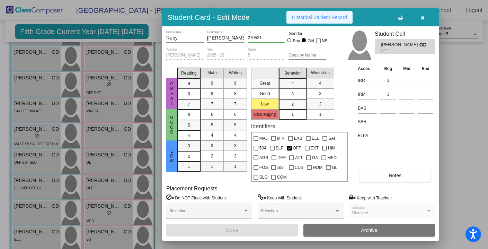
click at [322, 15] on span "Historical Student Record" at bounding box center [319, 18] width 55 height 6
click at [423, 19] on icon "button" at bounding box center [423, 17] width 4 height 5
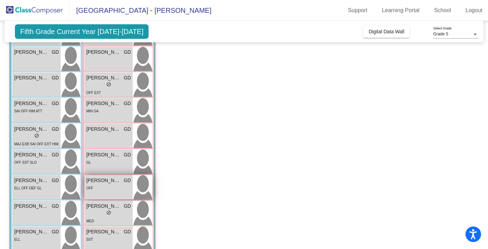
scroll to position [283, 0]
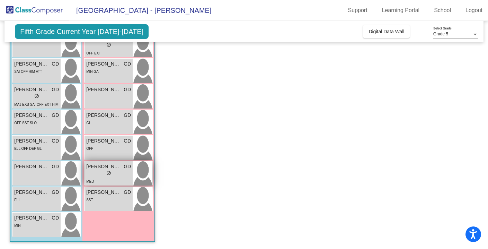
click at [108, 176] on div "lock do_not_disturb_alt" at bounding box center [108, 173] width 5 height 7
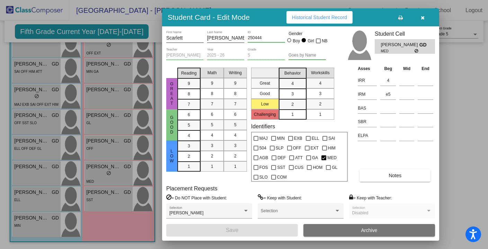
click at [329, 15] on span "Historical Student Record" at bounding box center [319, 18] width 55 height 6
click at [421, 17] on icon "button" at bounding box center [423, 17] width 4 height 5
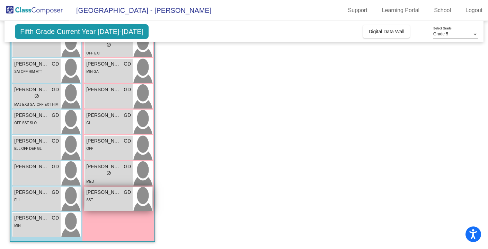
click at [111, 198] on div "SST" at bounding box center [108, 199] width 45 height 7
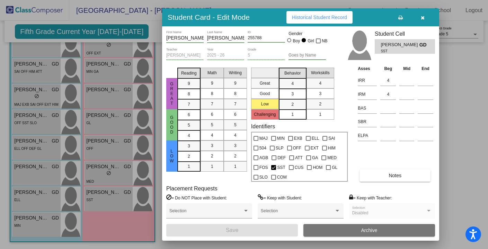
click at [316, 17] on span "Historical Student Record" at bounding box center [319, 18] width 55 height 6
click at [422, 20] on icon "button" at bounding box center [423, 17] width 4 height 5
